Goal: Transaction & Acquisition: Purchase product/service

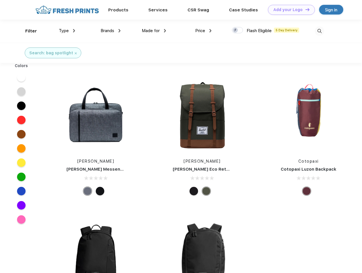
click at [289, 10] on link "Add your Logo Design Tool" at bounding box center [291, 10] width 47 height 10
click at [0, 0] on div "Design Tool" at bounding box center [0, 0] width 0 height 0
click at [305, 9] on link "Add your Logo Design Tool" at bounding box center [291, 10] width 47 height 10
click at [27, 31] on div "Filter" at bounding box center [31, 31] width 12 height 7
click at [67, 31] on span "Type" at bounding box center [64, 30] width 10 height 5
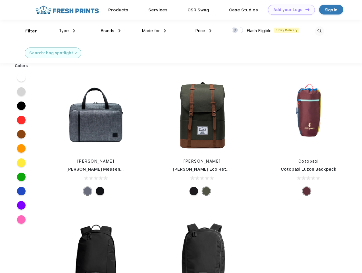
click at [111, 31] on span "Brands" at bounding box center [108, 30] width 14 height 5
click at [154, 31] on span "Made for" at bounding box center [151, 30] width 18 height 5
click at [203, 31] on span "Price" at bounding box center [200, 30] width 10 height 5
click at [238, 30] on div at bounding box center [237, 30] width 11 height 6
click at [236, 30] on input "checkbox" at bounding box center [234, 29] width 4 height 4
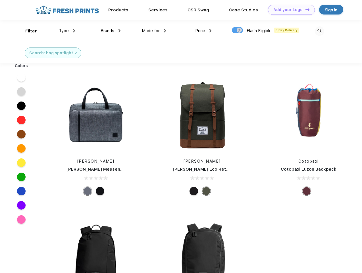
click at [319, 31] on img at bounding box center [319, 30] width 9 height 9
